Goal: Check status: Check status

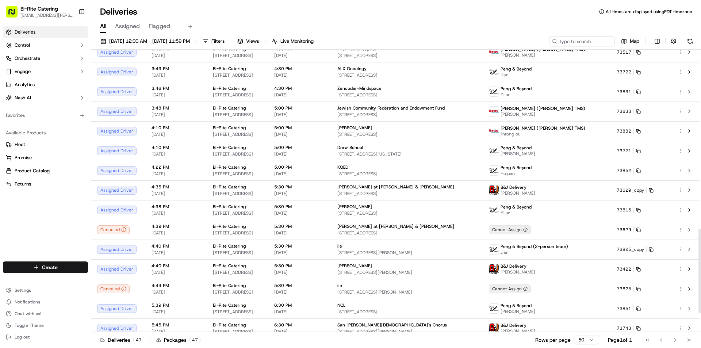
scroll to position [586, 0]
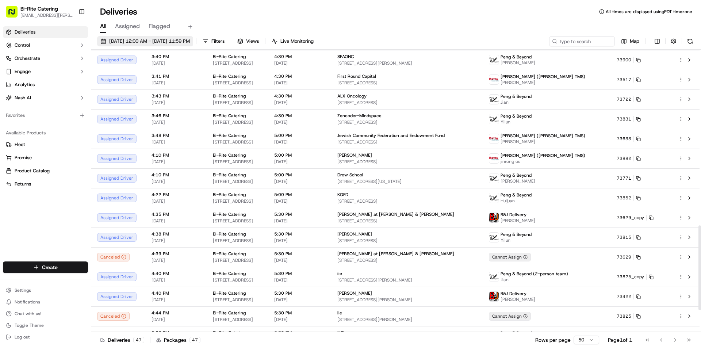
click at [190, 41] on span "09/16/2025 12:00 AM - 09/16/2025 11:59 PM" at bounding box center [149, 41] width 81 height 7
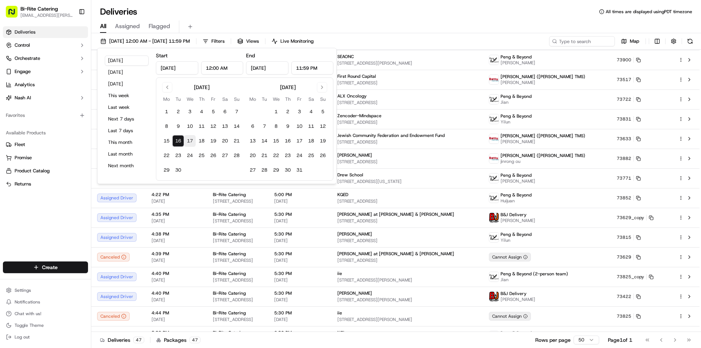
click at [193, 140] on button "17" at bounding box center [190, 141] width 12 height 12
type input "Sep 17, 2025"
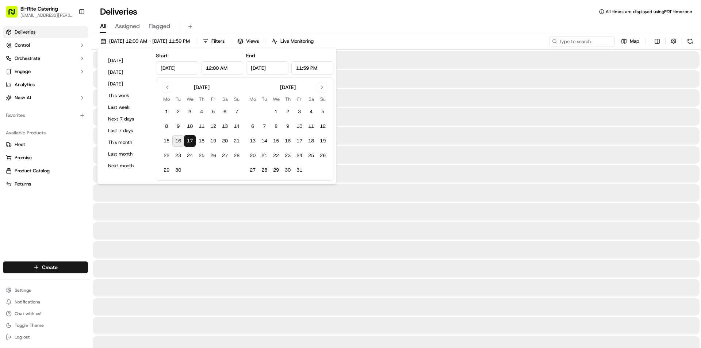
click at [333, 14] on div "Deliveries All times are displayed using PDT timezone" at bounding box center [396, 12] width 610 height 12
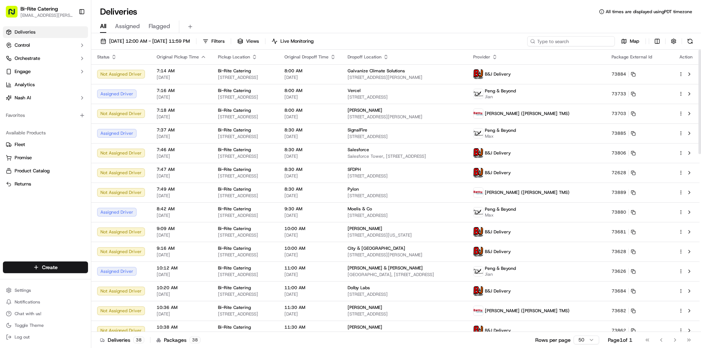
click at [597, 39] on input at bounding box center [571, 41] width 88 height 10
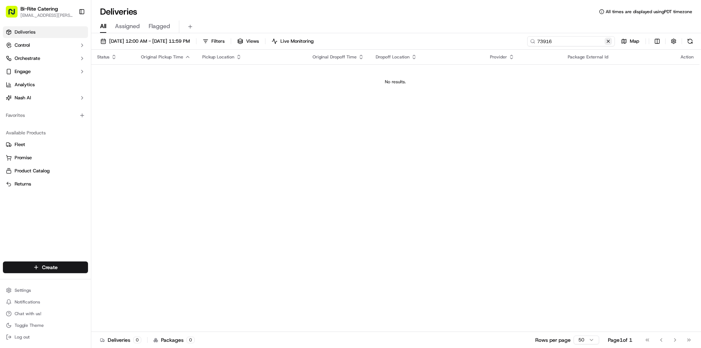
type input "73916"
click at [608, 41] on button at bounding box center [607, 41] width 7 height 7
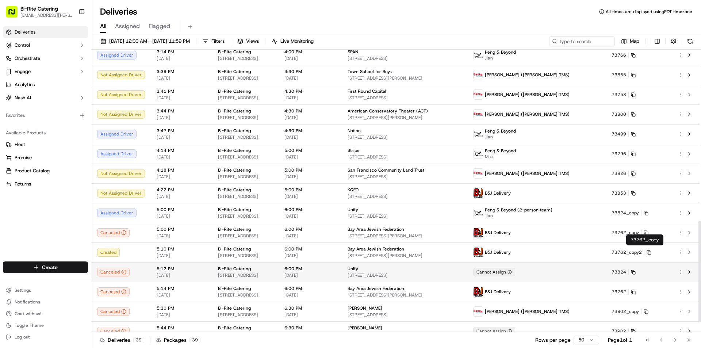
scroll to position [501, 0]
